Goal: Task Accomplishment & Management: Manage account settings

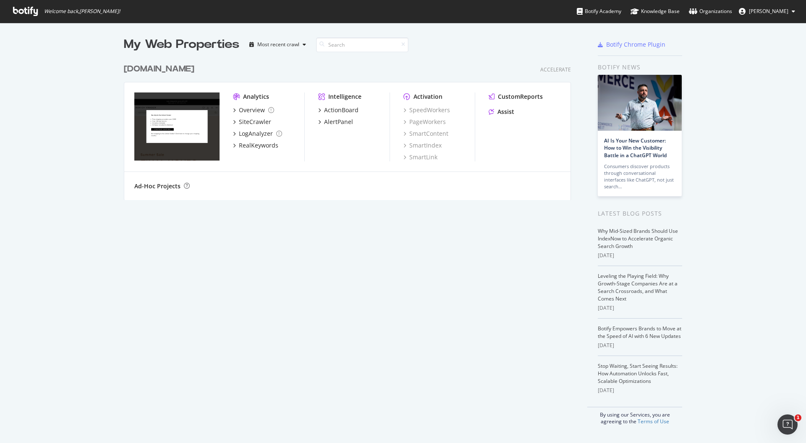
click at [764, 17] on button "[PERSON_NAME]" at bounding box center [768, 11] width 70 height 13
click at [773, 66] on span "[PERSON_NAME] org" at bounding box center [769, 65] width 49 height 7
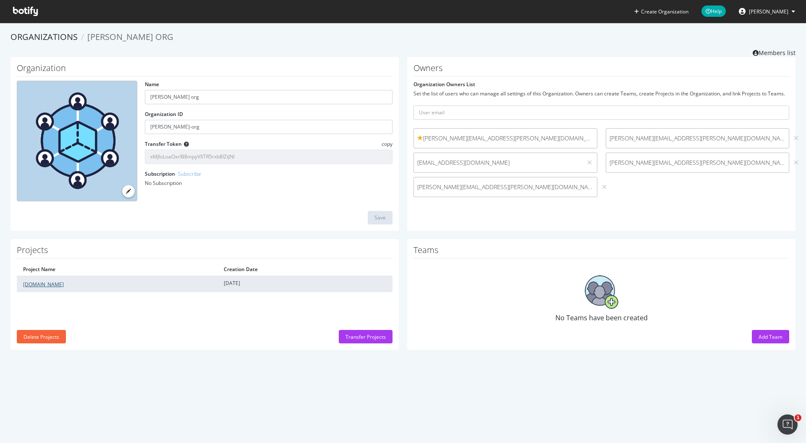
click at [49, 284] on link "[DOMAIN_NAME]" at bounding box center [43, 284] width 41 height 7
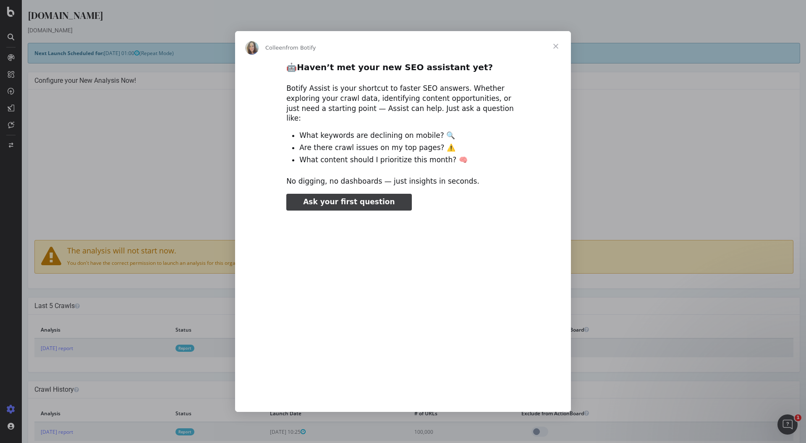
type input "78472"
click at [556, 50] on span "Close" at bounding box center [556, 46] width 30 height 30
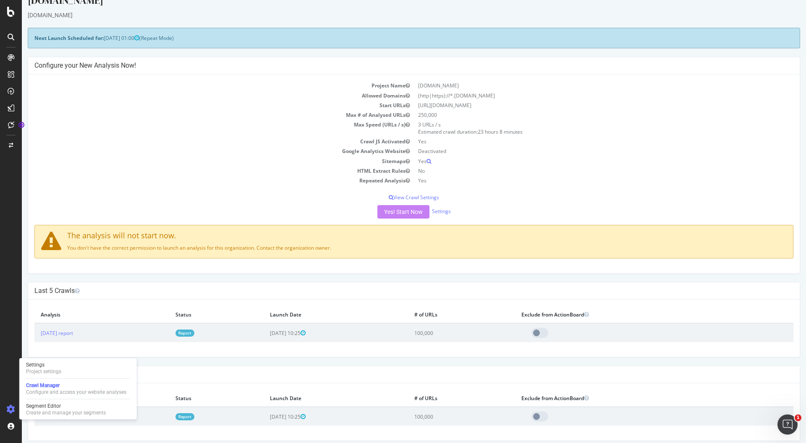
scroll to position [21, 0]
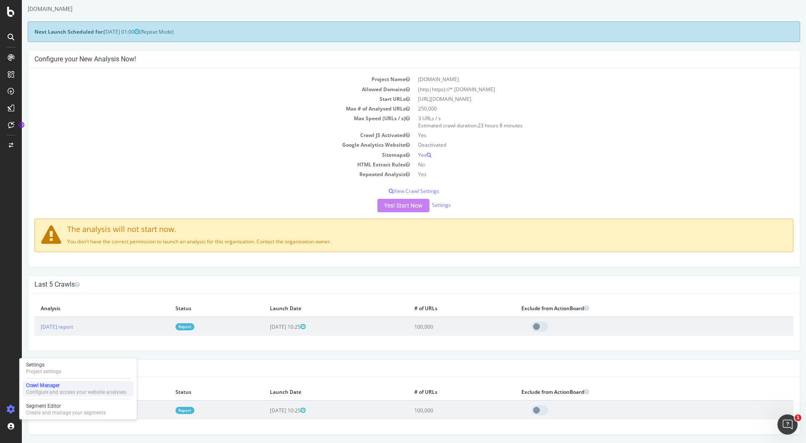
click at [101, 389] on div "Configure and access your website analyses" at bounding box center [76, 392] width 100 height 7
click at [54, 366] on div "Settings" at bounding box center [43, 364] width 35 height 7
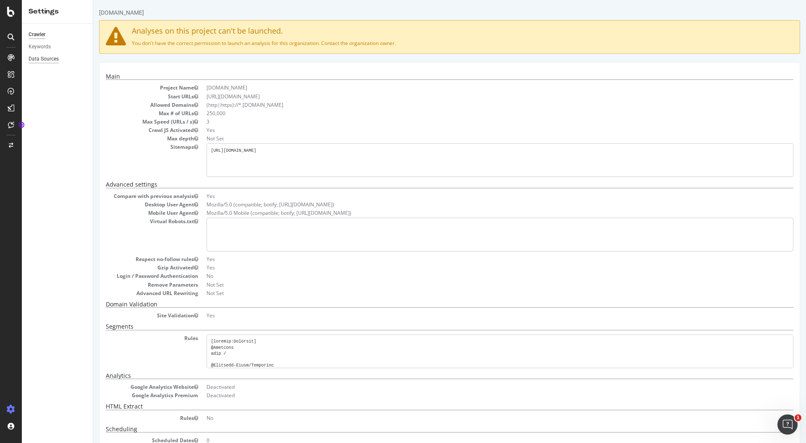
click at [40, 61] on div "Data Sources" at bounding box center [44, 59] width 30 height 9
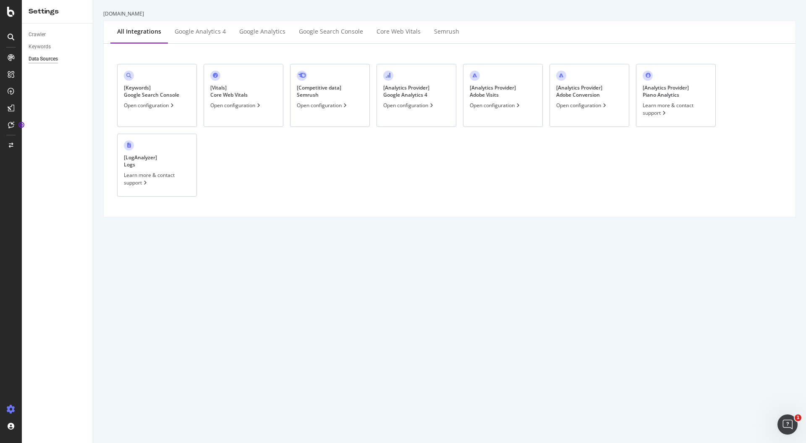
click at [252, 119] on div "[ Vitals ] Core Web Vitals Open configuration" at bounding box center [244, 95] width 80 height 63
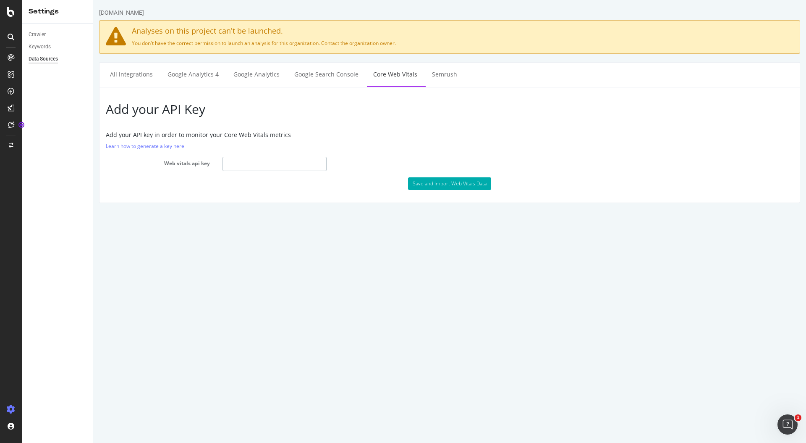
click at [270, 162] on input "text" at bounding box center [275, 164] width 104 height 14
paste input "[SECURITY_DATA]"
type input "[SECURITY_DATA]"
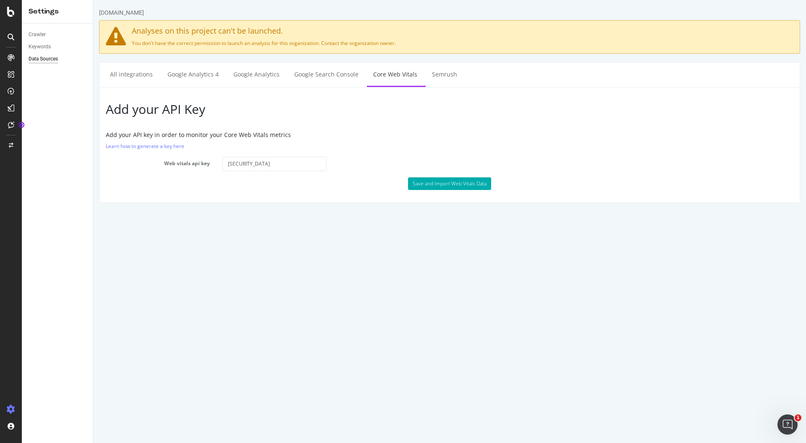
click at [488, 211] on html "[DOMAIN_NAME] Analyses on this project can't be launched. You don't have the co…" at bounding box center [449, 105] width 713 height 211
click at [444, 186] on button "Save and Import Web Vitals Data" at bounding box center [449, 183] width 83 height 13
